Goal: Check status

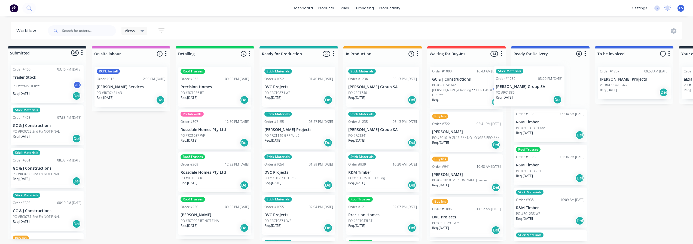
drag, startPoint x: 394, startPoint y: 99, endPoint x: 529, endPoint y: 96, distance: 134.8
click at [530, 96] on div "Submitted 25 Status colour #273444 hex #273444 Save Cancel Summaries Total orde…" at bounding box center [485, 143] width 987 height 195
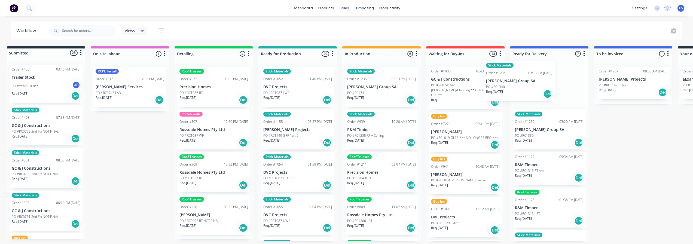
drag, startPoint x: 371, startPoint y: 94, endPoint x: 447, endPoint y: 93, distance: 75.2
click at [513, 88] on div "Submitted 25 Status colour #273444 hex #273444 Save Cancel Summaries Total orde…" at bounding box center [484, 143] width 987 height 195
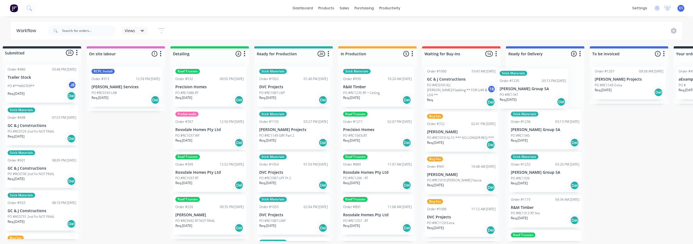
drag, startPoint x: 367, startPoint y: 87, endPoint x: 522, endPoint y: 87, distance: 154.2
click at [522, 87] on div "Submitted 25 Status colour #273444 hex #273444 Save Cancel Summaries Total orde…" at bounding box center [480, 143] width 987 height 195
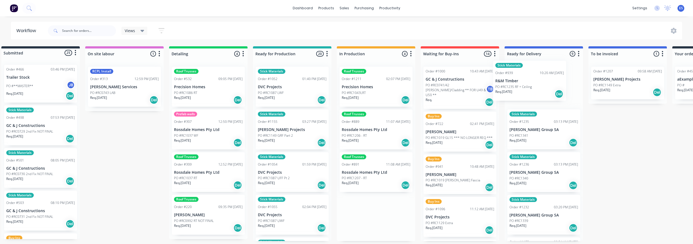
scroll to position [0, 14]
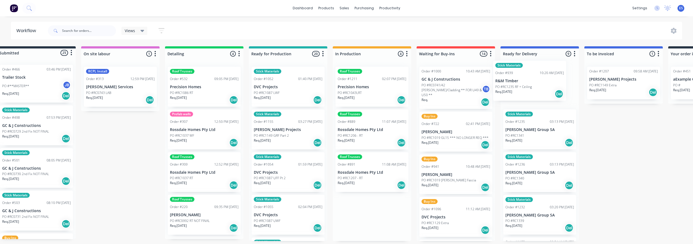
drag, startPoint x: 386, startPoint y: 89, endPoint x: 521, endPoint y: 83, distance: 135.5
click at [521, 83] on div "Submitted 25 Status colour #273444 hex #273444 Save Cancel Summaries Total orde…" at bounding box center [474, 143] width 987 height 195
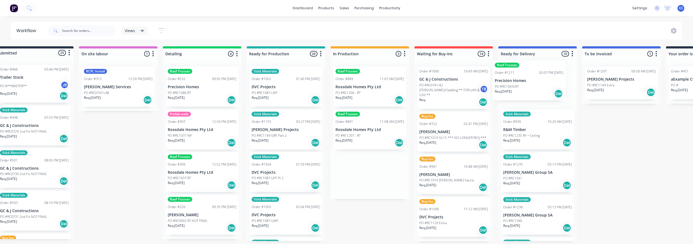
scroll to position [0, 19]
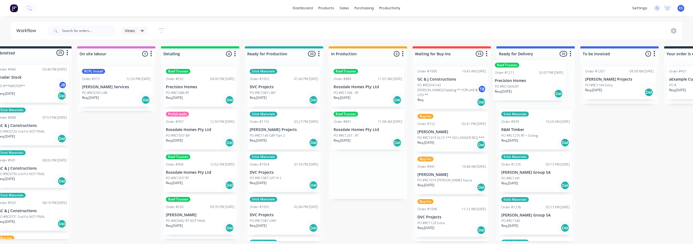
drag, startPoint x: 438, startPoint y: 88, endPoint x: 516, endPoint y: 78, distance: 79.0
click at [516, 78] on div "Submitted 25 Status colour #273444 hex #273444 Save Cancel Summaries Total orde…" at bounding box center [470, 143] width 987 height 195
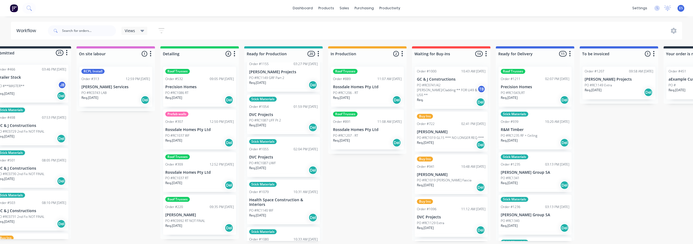
scroll to position [0, 0]
